Goal: Obtain resource: Download file/media

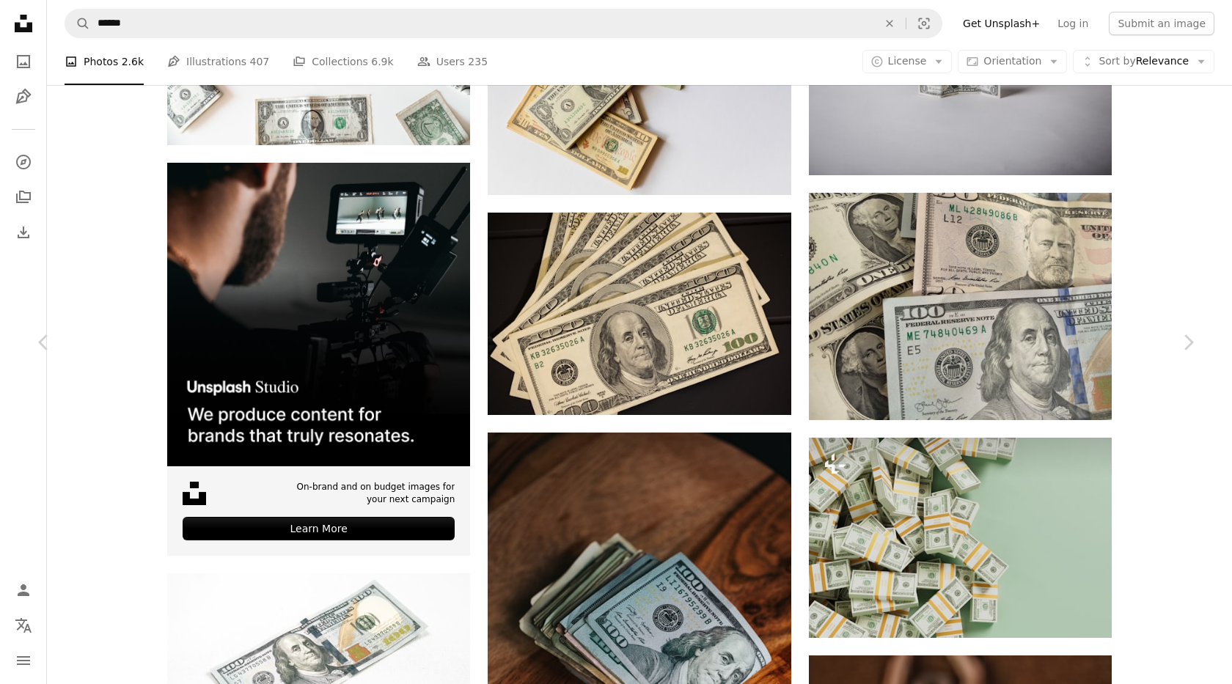
scroll to position [3292, 0]
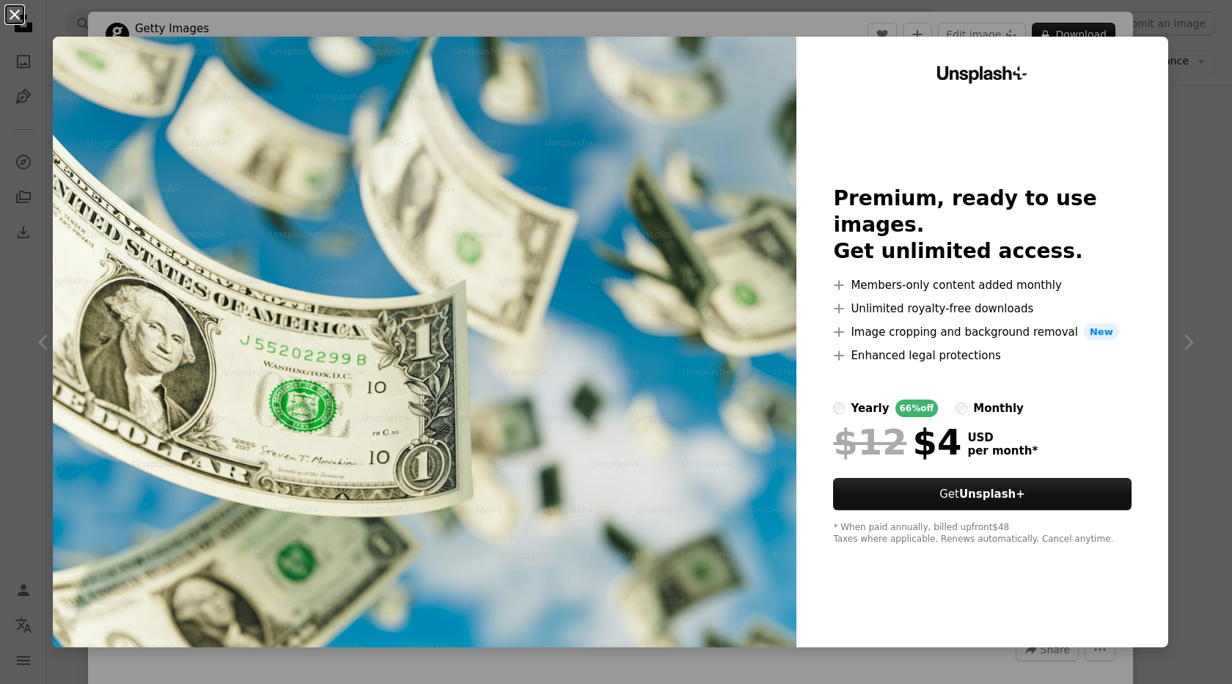
click at [17, 15] on button "An X shape" at bounding box center [15, 15] width 18 height 18
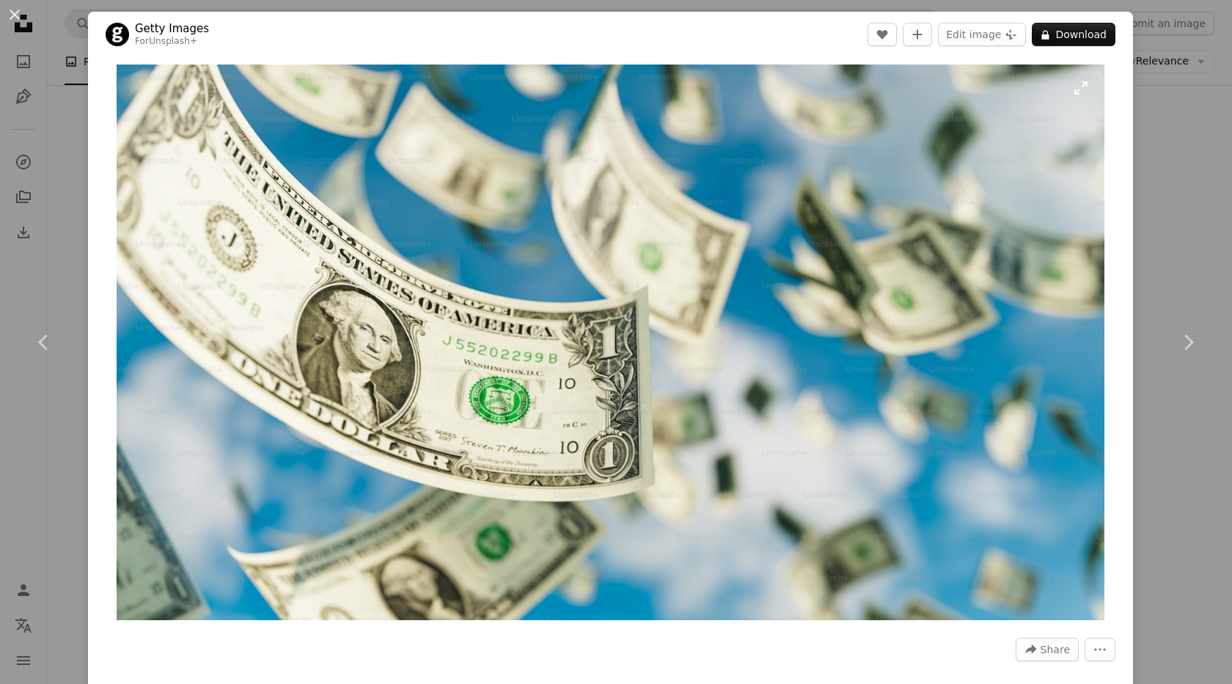
drag, startPoint x: 534, startPoint y: 248, endPoint x: 596, endPoint y: 205, distance: 75.3
click at [596, 205] on img "Zoom in on this image" at bounding box center [611, 343] width 988 height 556
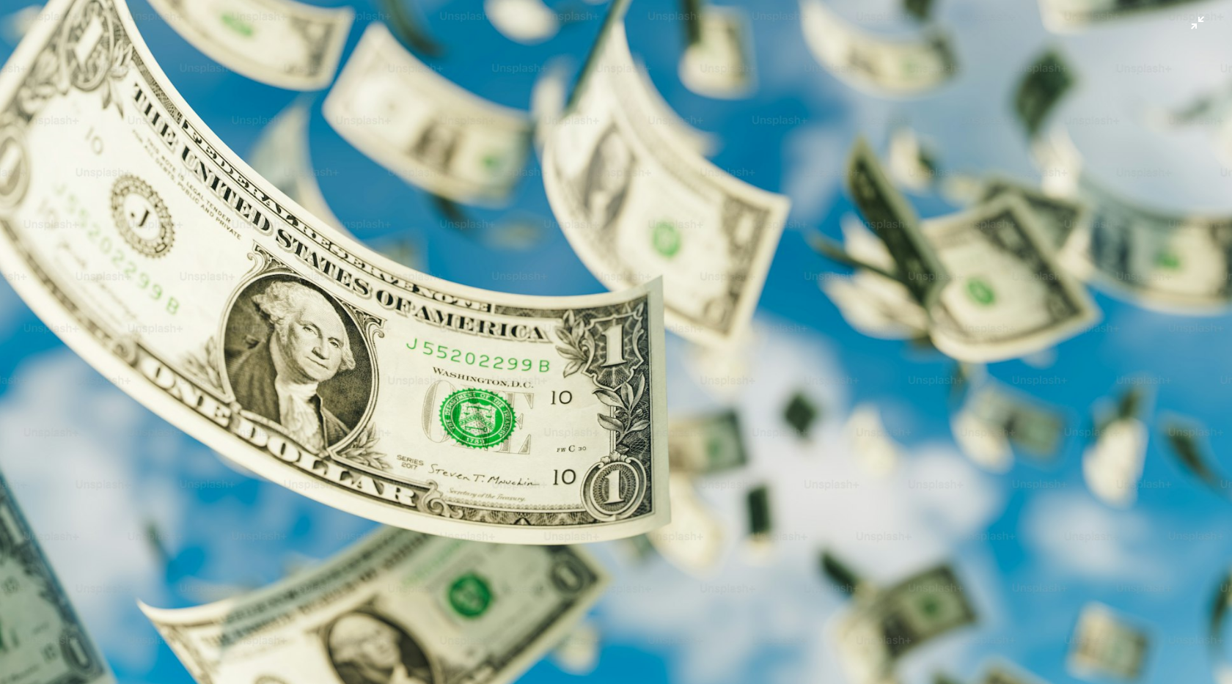
click at [559, 217] on img "Zoom out on this image" at bounding box center [615, 346] width 1233 height 694
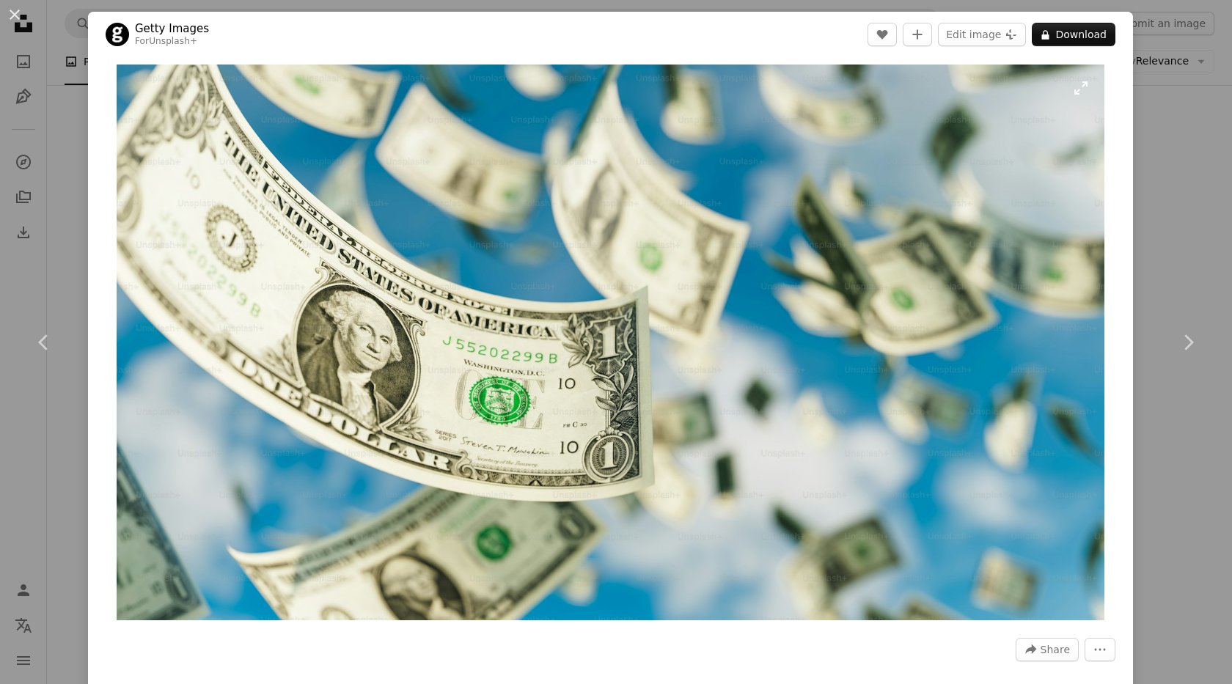
click at [635, 300] on img "Zoom in on this image" at bounding box center [611, 343] width 988 height 556
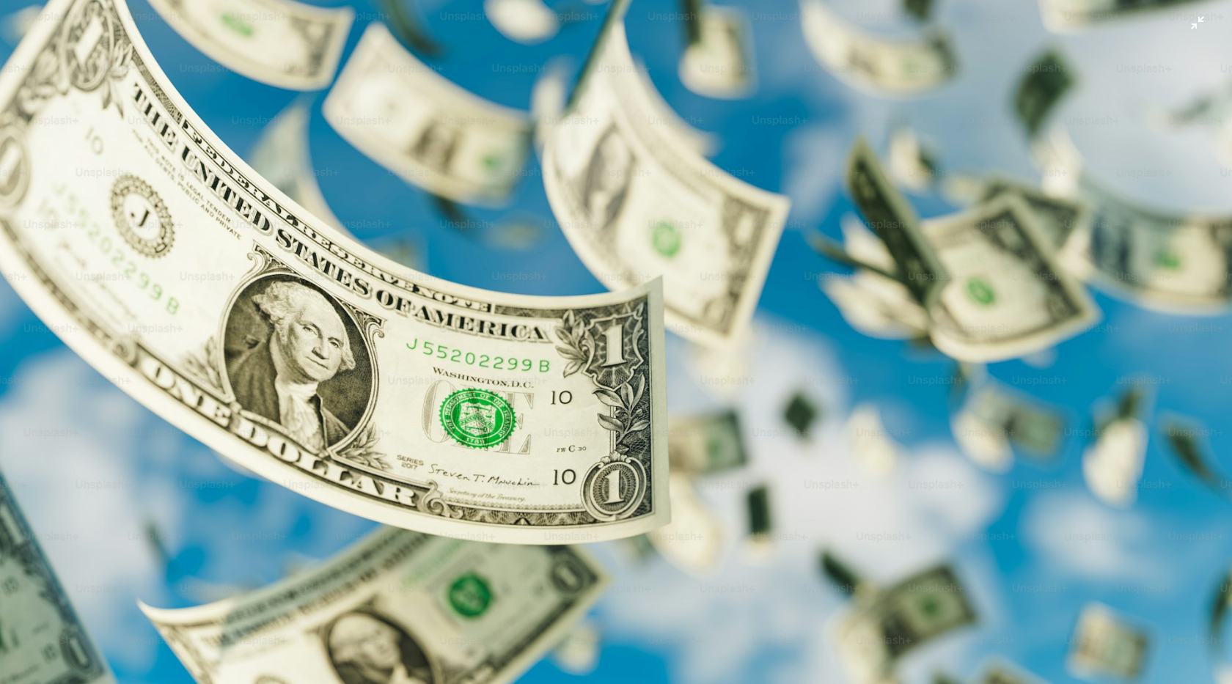
click at [473, 238] on img "Zoom out on this image" at bounding box center [615, 346] width 1233 height 694
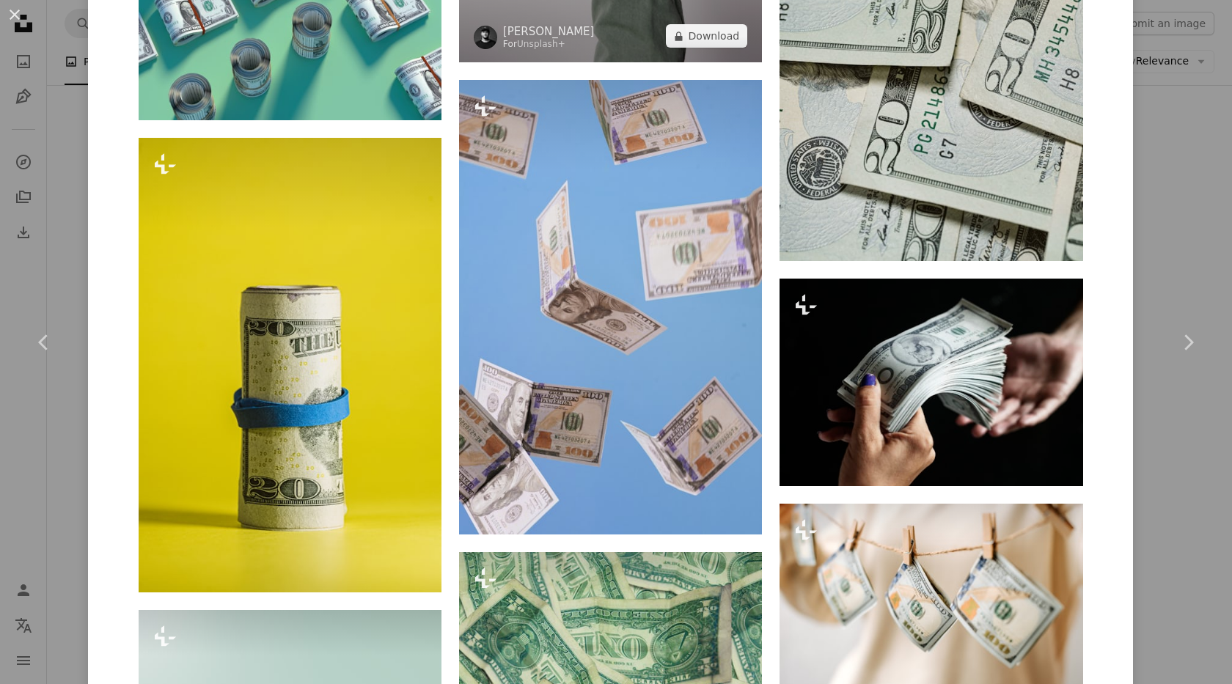
scroll to position [2639, 0]
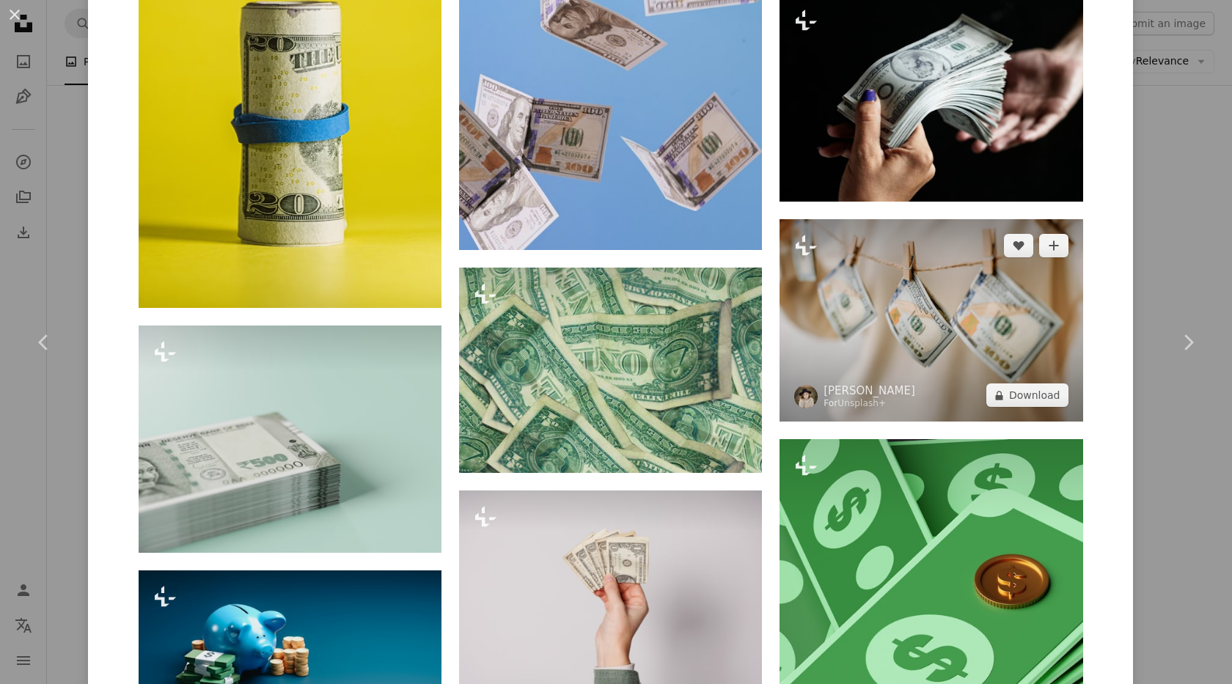
click at [880, 342] on img at bounding box center [930, 320] width 303 height 202
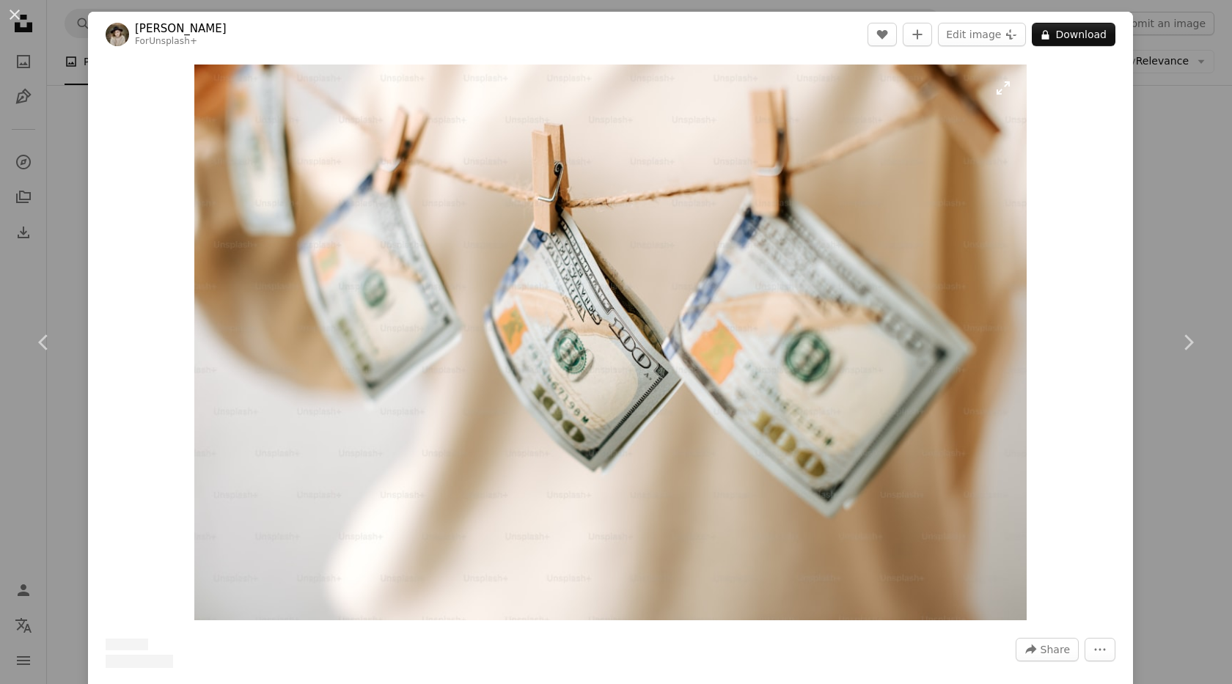
click at [470, 312] on img "Zoom in on this image" at bounding box center [610, 343] width 832 height 556
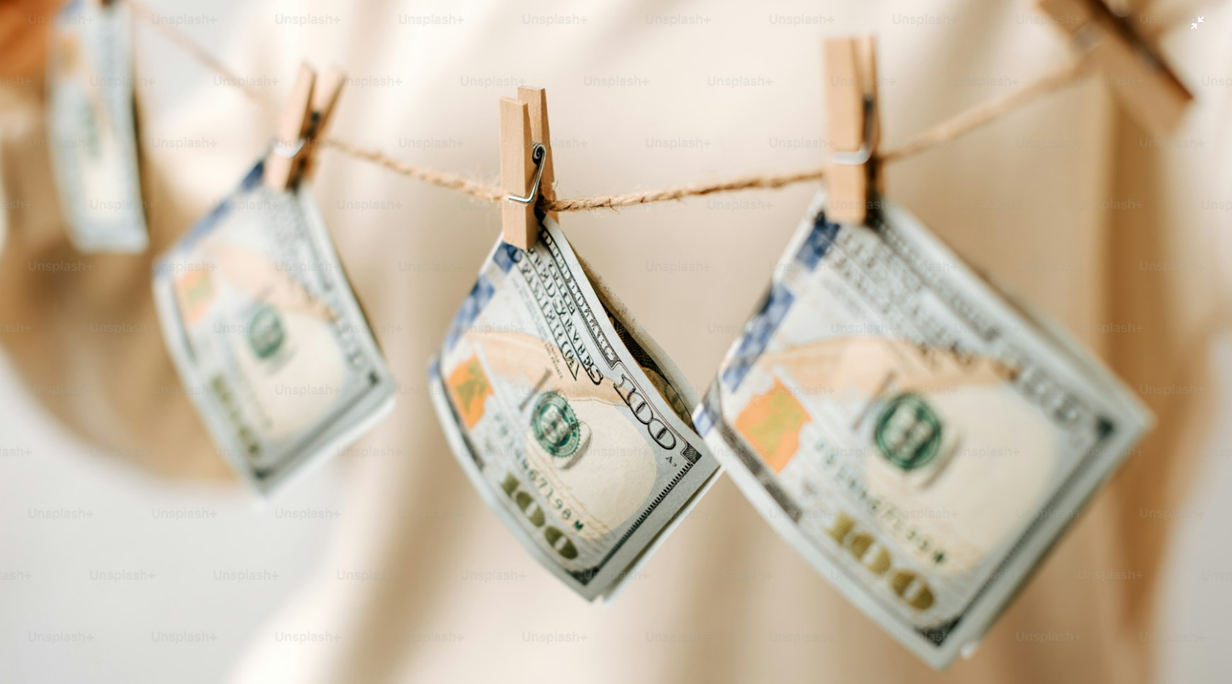
click at [470, 312] on img "Zoom out on this image" at bounding box center [615, 410] width 1233 height 823
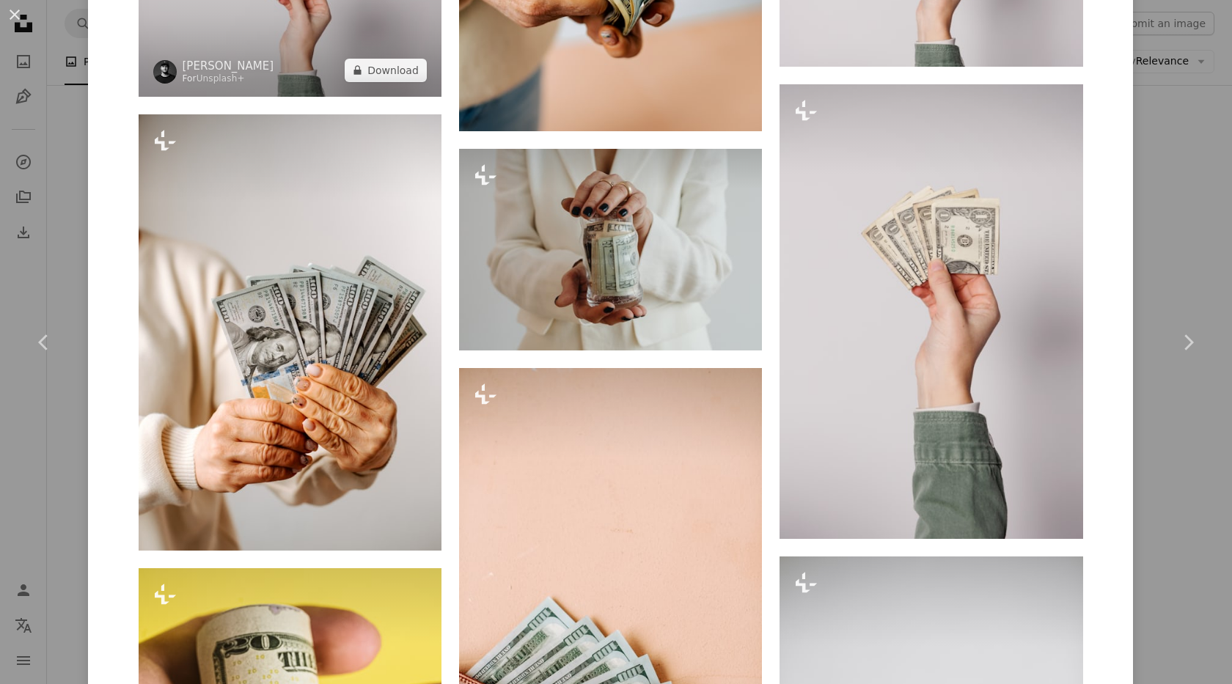
scroll to position [1466, 0]
